Goal: Task Accomplishment & Management: Complete application form

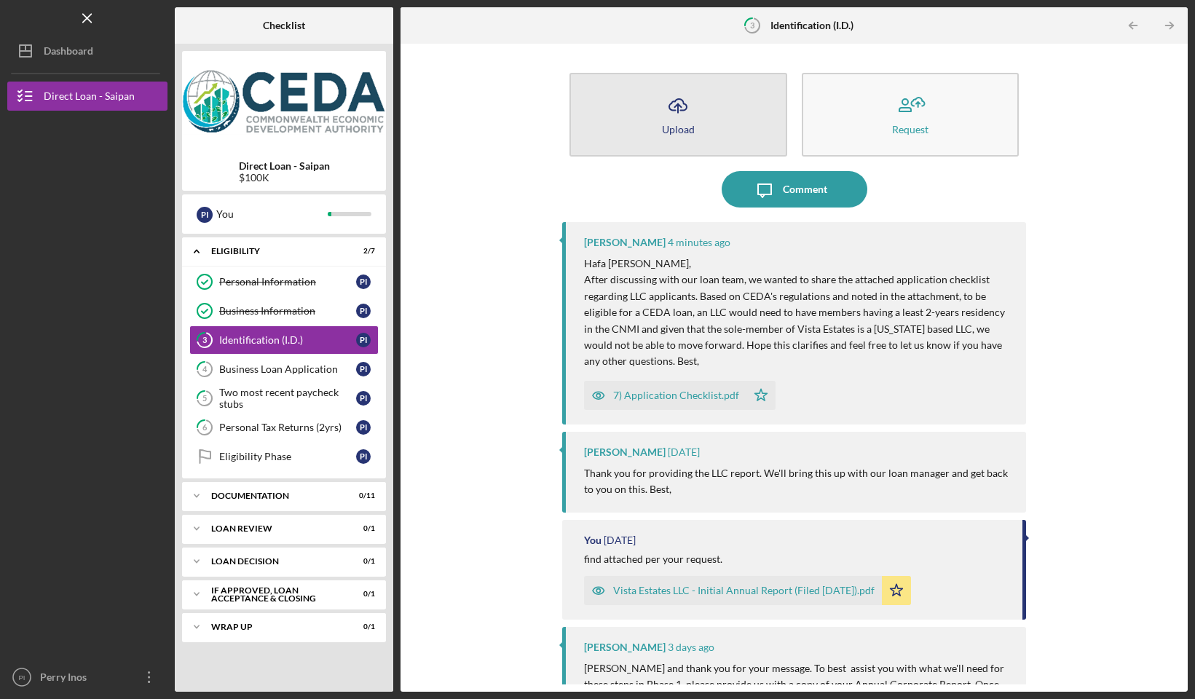
click at [713, 100] on button "Icon/Upload Upload" at bounding box center [677, 115] width 217 height 84
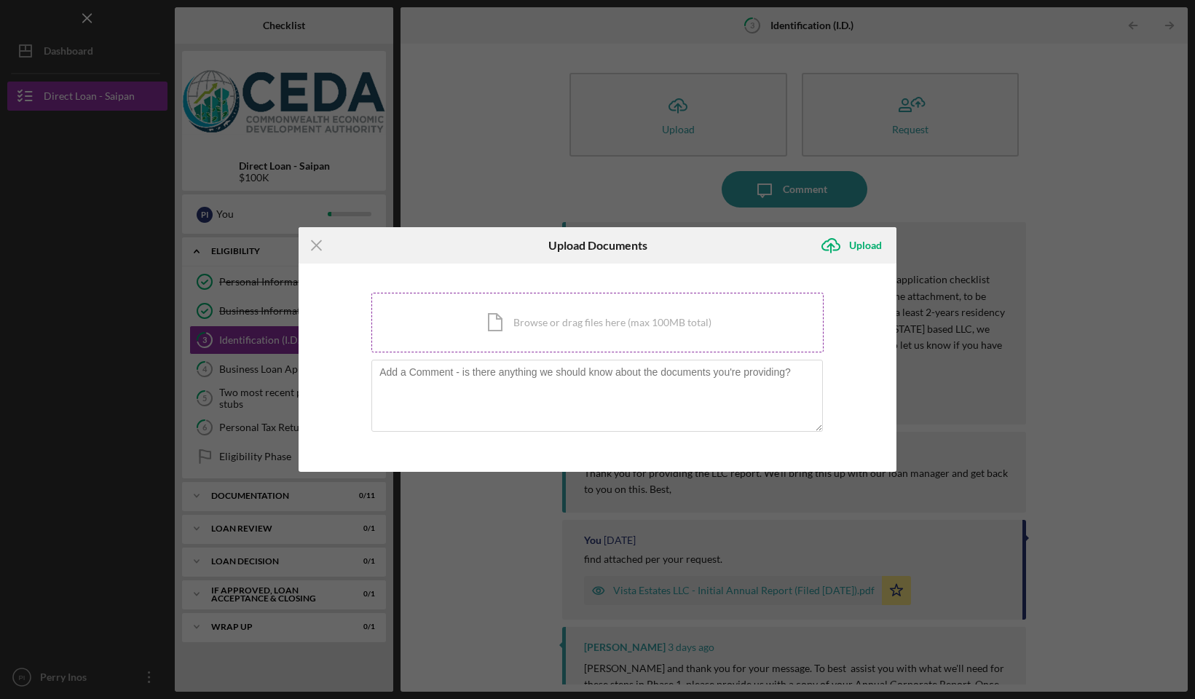
click at [577, 328] on div "Icon/Document Browse or drag files here (max 100MB total) Tap to choose files o…" at bounding box center [597, 323] width 452 height 60
click at [689, 309] on div "Icon/Document Browse or drag files here (max 100MB total) Tap to choose files o…" at bounding box center [597, 323] width 452 height 60
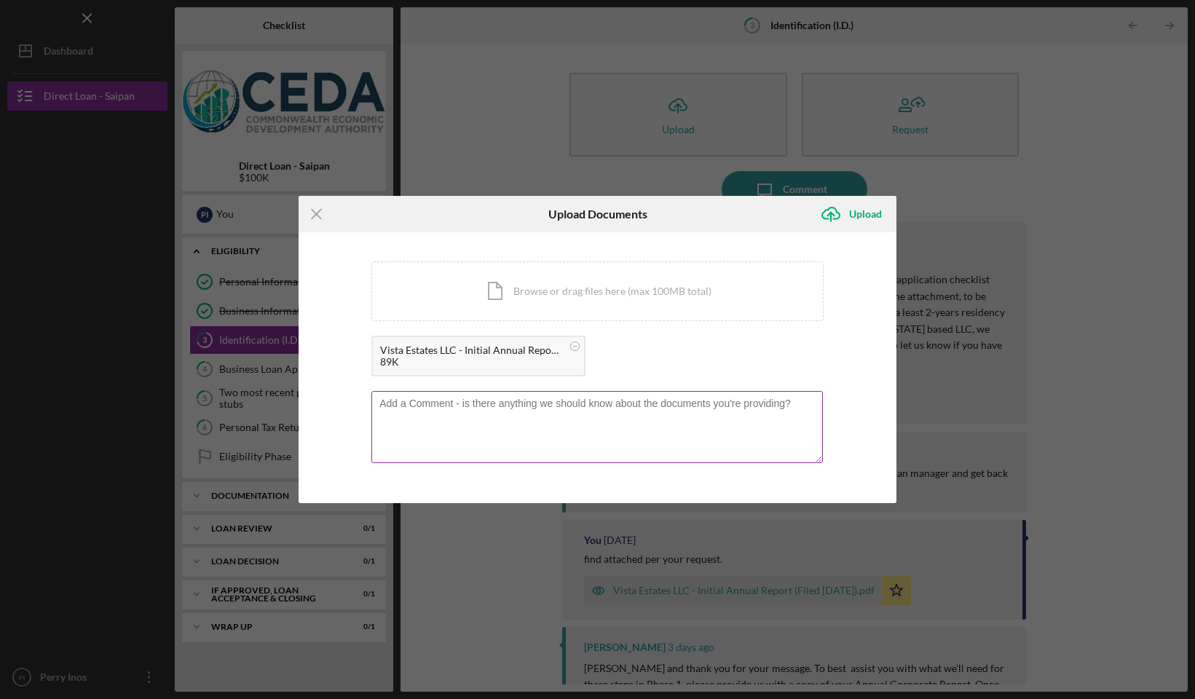
click at [521, 406] on textarea at bounding box center [596, 426] width 451 height 71
type textarea "Attached is our annual report."
click at [877, 213] on div "Upload" at bounding box center [865, 214] width 33 height 29
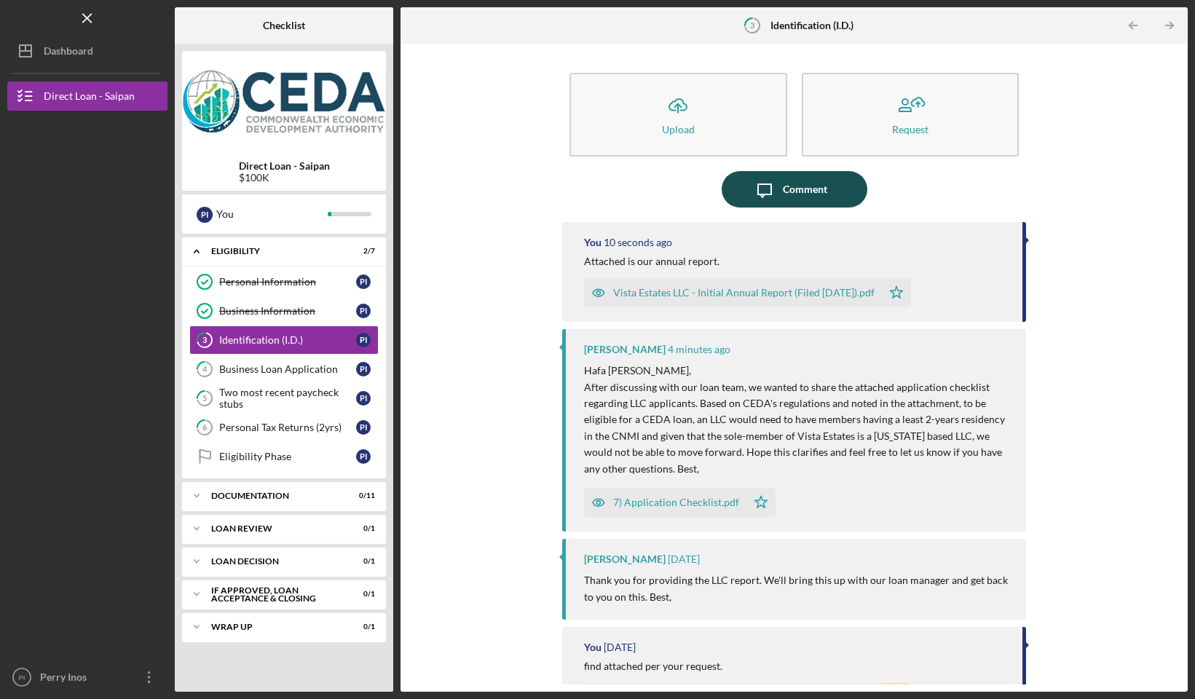
click at [823, 191] on div "Comment" at bounding box center [805, 189] width 44 height 36
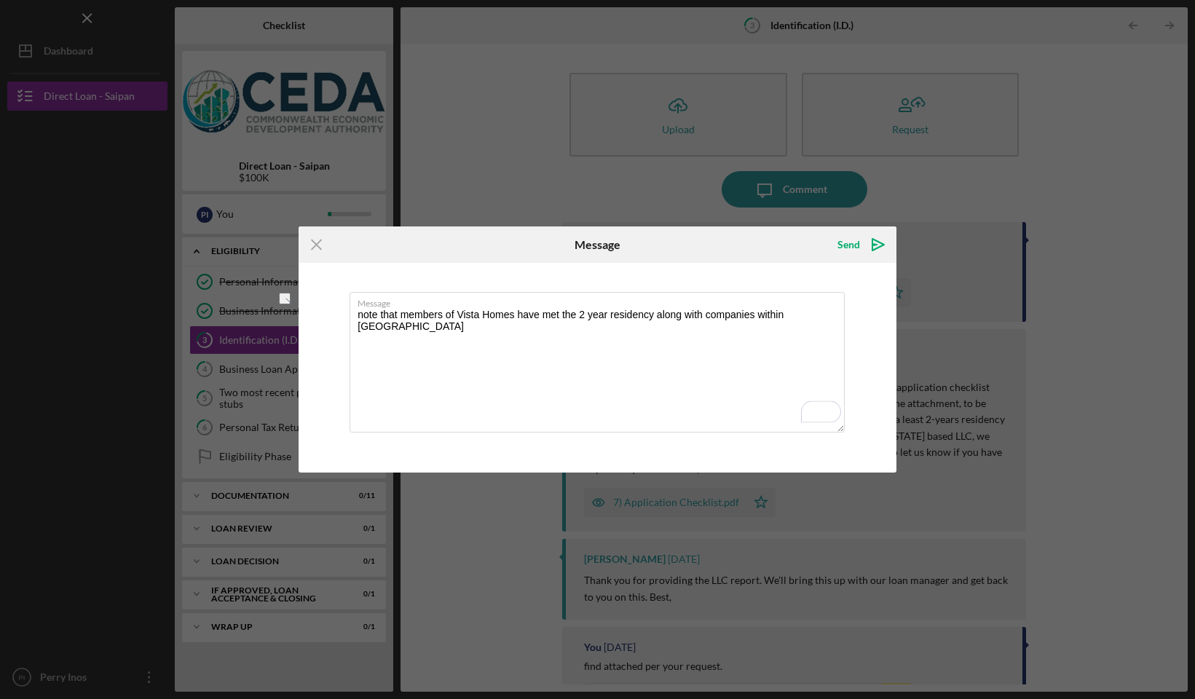
drag, startPoint x: 870, startPoint y: 318, endPoint x: 893, endPoint y: 318, distance: 22.6
click at [893, 318] on div "Message note that members of Vista Homes have met the 2 year residency along wi…" at bounding box center [598, 368] width 598 height 210
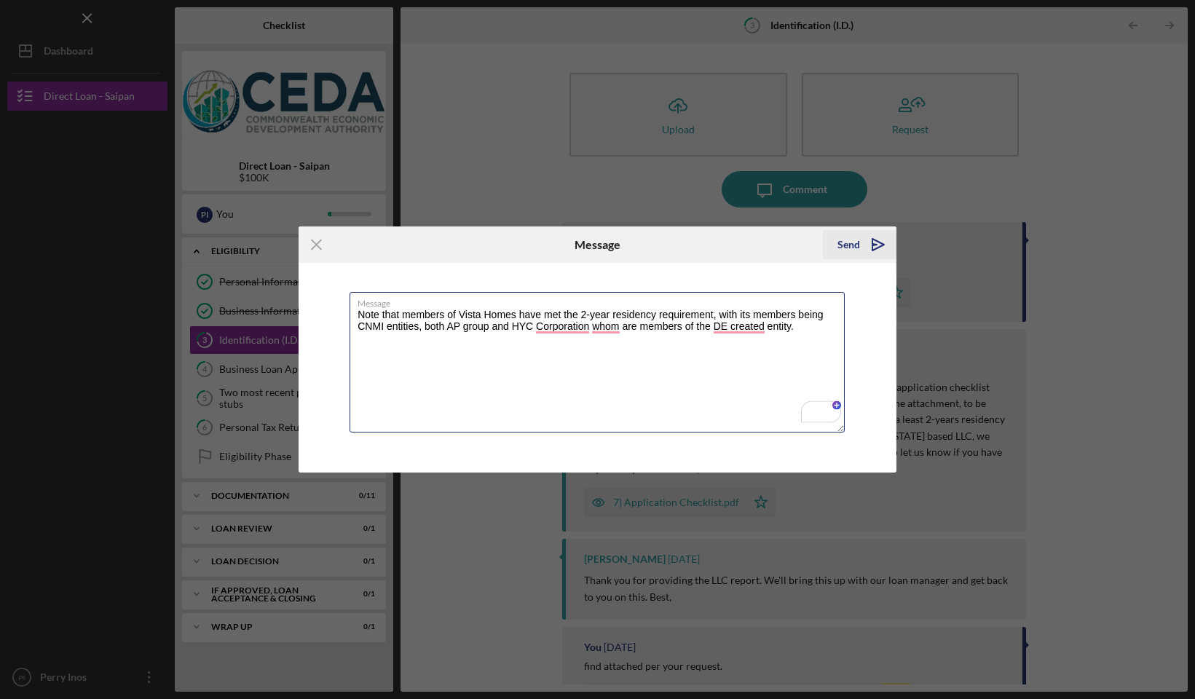
type textarea "Note that members of Vista Homes have met the 2-year residency requirement, wit…"
click at [866, 246] on icon "Icon/icon-invite-send" at bounding box center [878, 244] width 36 height 36
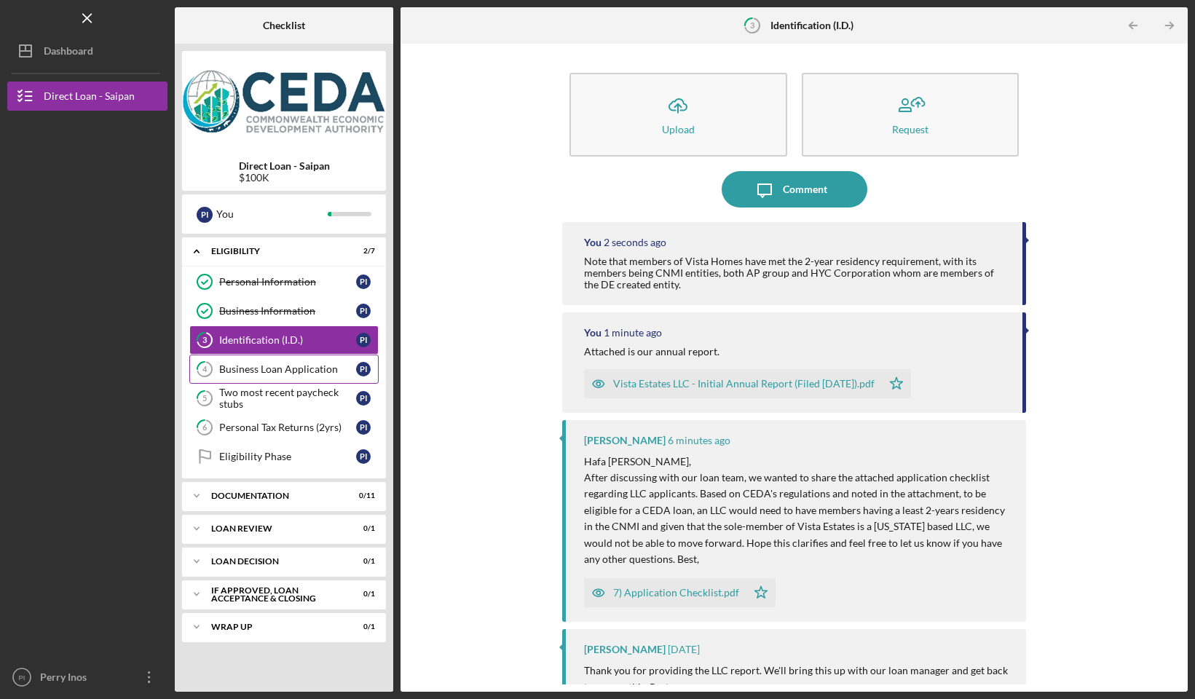
click at [317, 367] on div "Business Loan Application" at bounding box center [287, 369] width 137 height 12
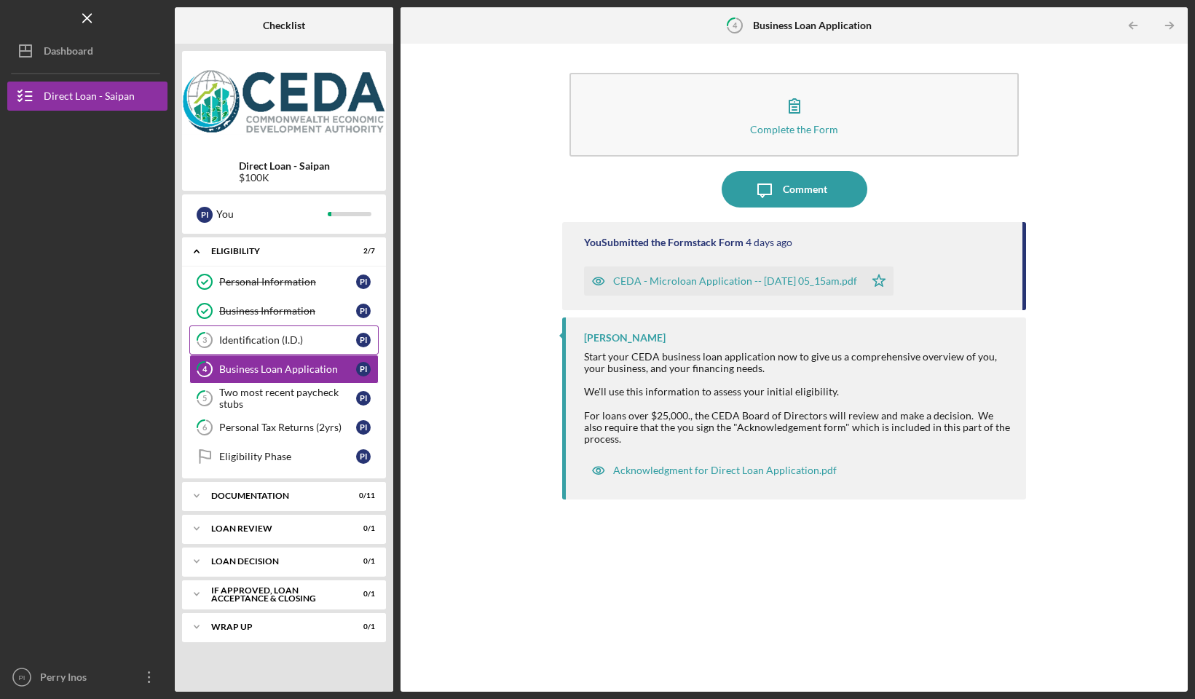
click at [303, 331] on link "3 Identification (I.D.) P I" at bounding box center [283, 340] width 189 height 29
